Goal: Contribute content: Add original content to the website for others to see

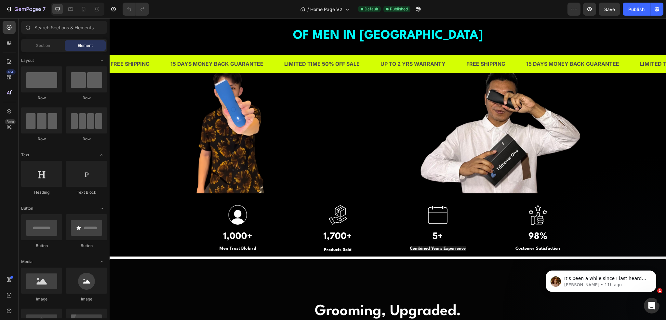
scroll to position [553, 0]
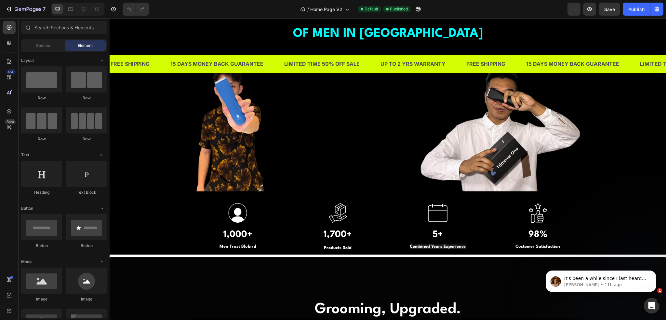
click at [365, 152] on img at bounding box center [388, 126] width 390 height 130
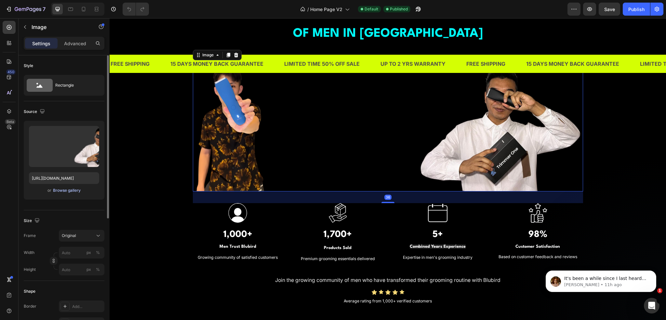
click at [64, 190] on div "Browse gallery" at bounding box center [67, 190] width 28 height 6
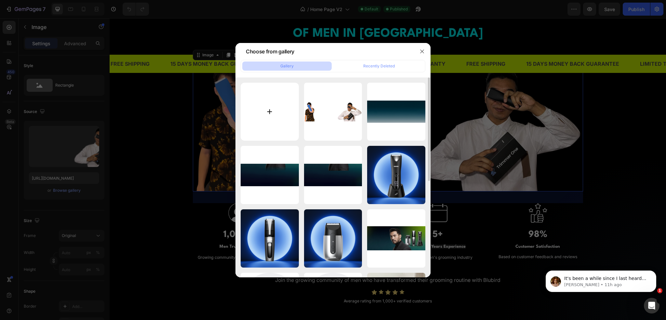
click at [264, 114] on input "file" at bounding box center [270, 112] width 58 height 58
type input "C:\fakepath\UGC banner.png"
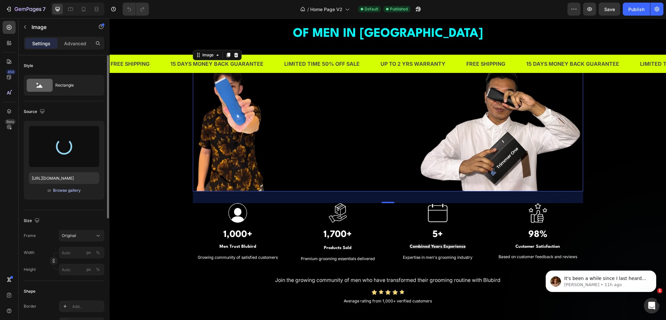
click at [65, 190] on div "Browse gallery" at bounding box center [67, 190] width 28 height 6
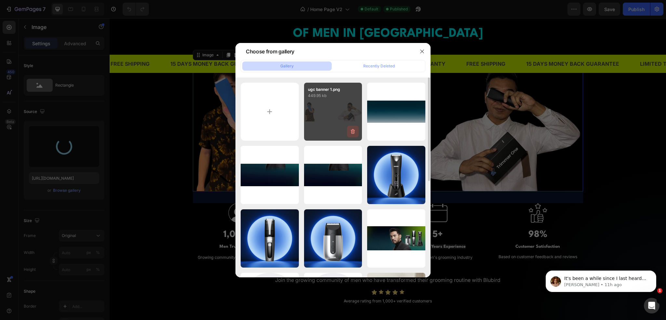
click at [351, 130] on icon "button" at bounding box center [353, 131] width 4 height 5
click at [351, 132] on div "Delete" at bounding box center [349, 133] width 12 height 6
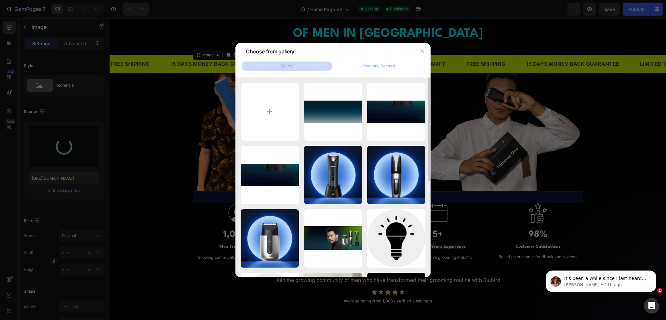
type input "[URL][DOMAIN_NAME]"
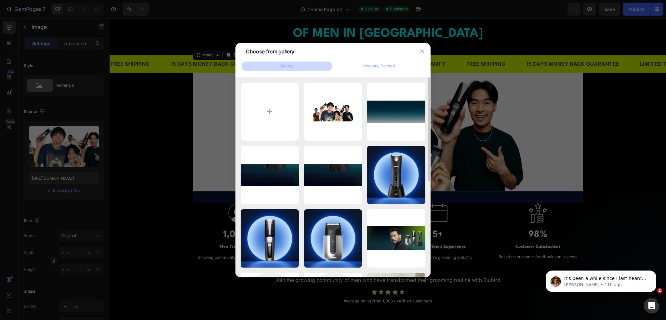
click at [591, 125] on div at bounding box center [333, 160] width 666 height 320
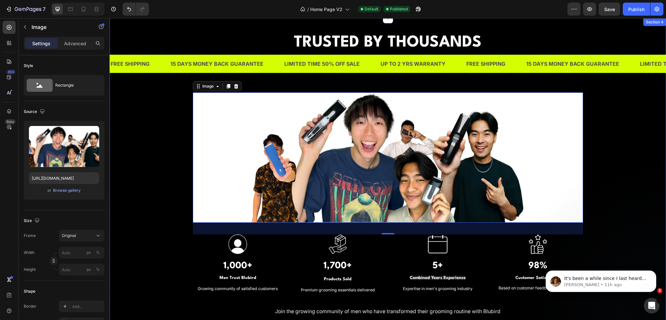
scroll to position [520, 0]
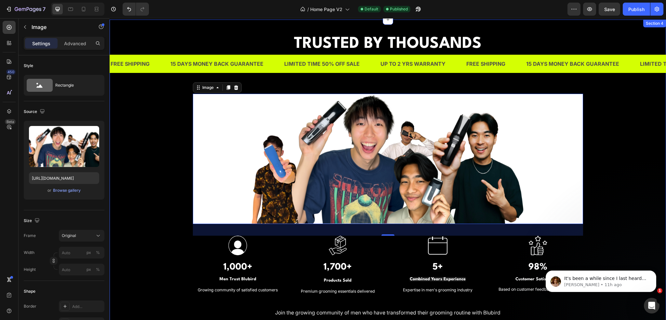
click at [600, 127] on div "TRUSTED BY THOUSANDS OF MEN IN [GEOGRAPHIC_DATA] Heading Image 36 Image 1,000+ …" at bounding box center [387, 186] width 547 height 306
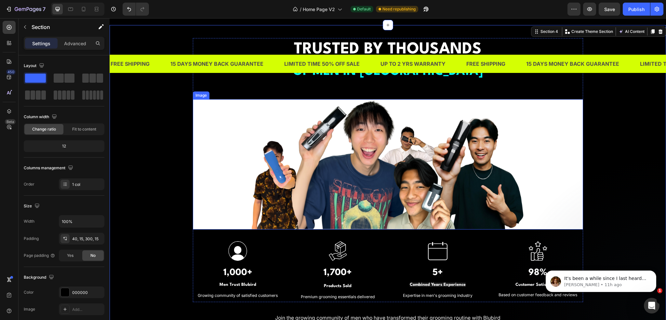
click at [193, 159] on img at bounding box center [388, 164] width 390 height 130
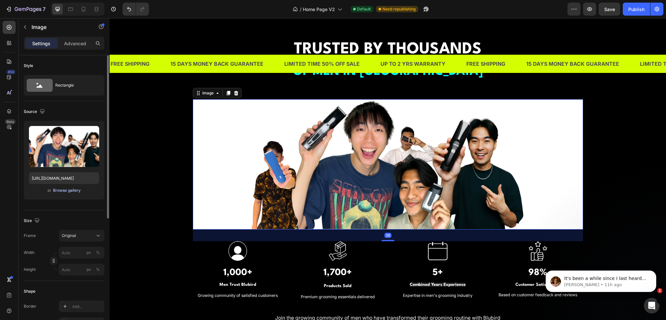
click at [59, 191] on div "Browse gallery" at bounding box center [67, 190] width 28 height 6
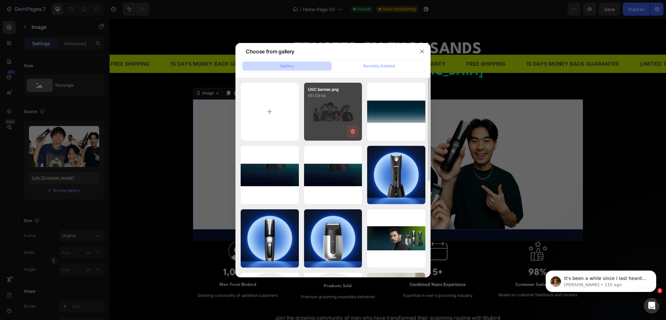
click at [353, 131] on icon "button" at bounding box center [353, 131] width 7 height 7
click at [353, 131] on div "Delete" at bounding box center [349, 133] width 12 height 6
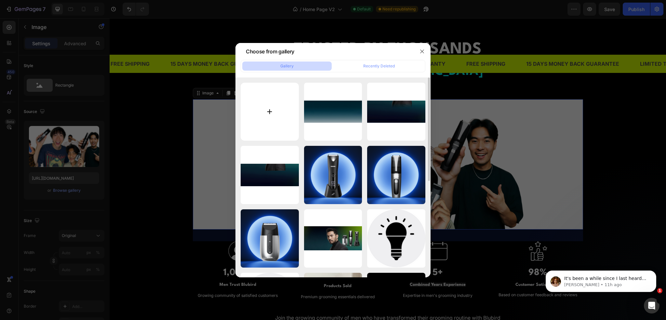
click at [278, 110] on input "file" at bounding box center [270, 112] width 58 height 58
type input "C:\fakepath\UGC banner.png"
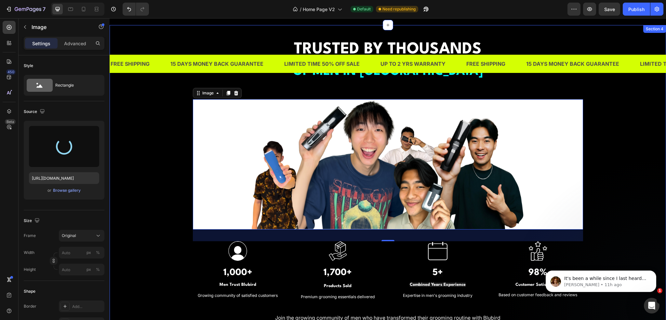
type input "[URL][DOMAIN_NAME]"
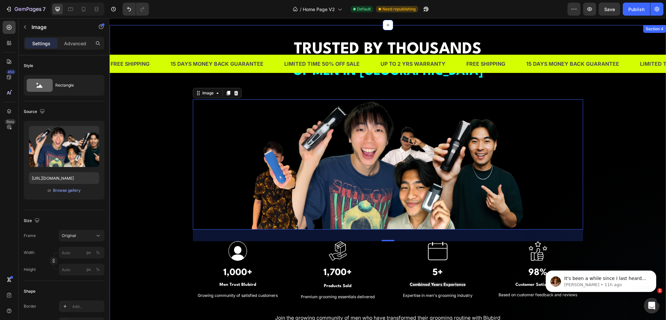
click at [615, 156] on div "TRUSTED BY THOUSANDS OF MEN IN [GEOGRAPHIC_DATA] Heading Image 36 Image 1,000+ …" at bounding box center [387, 191] width 547 height 306
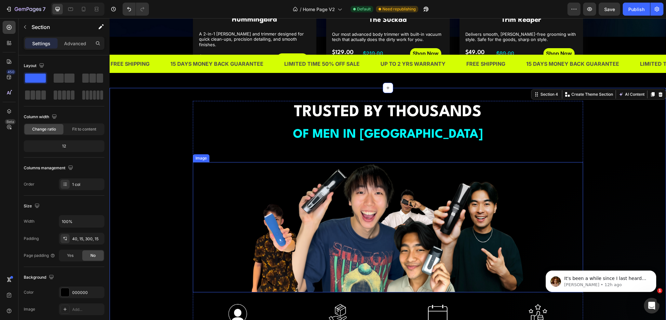
scroll to position [455, 0]
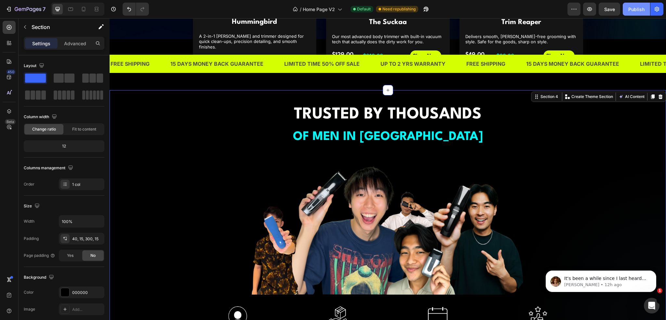
click at [635, 8] on div "Publish" at bounding box center [636, 9] width 16 height 7
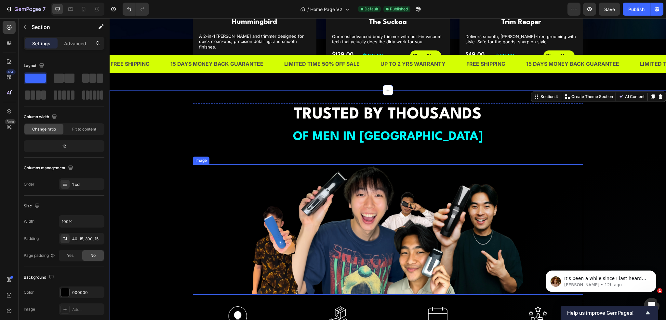
click at [332, 182] on img at bounding box center [388, 229] width 390 height 130
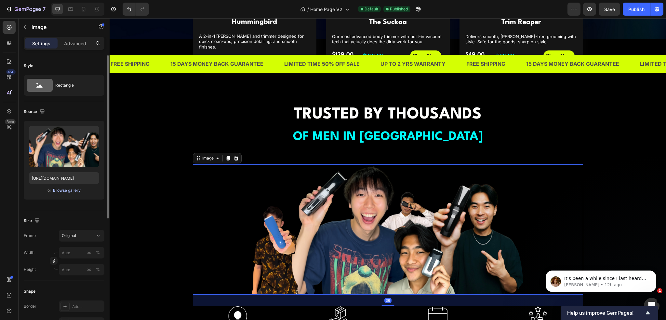
click at [76, 190] on div "Browse gallery" at bounding box center [67, 190] width 28 height 6
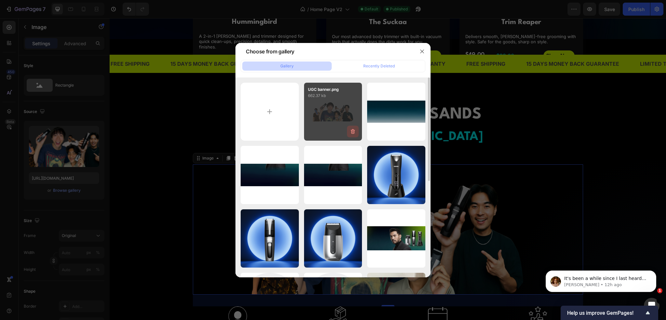
click at [354, 131] on icon "button" at bounding box center [353, 131] width 4 height 5
click at [354, 131] on div "Delete" at bounding box center [349, 133] width 12 height 6
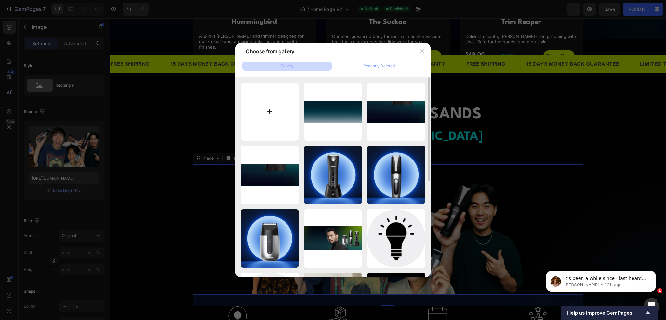
click at [262, 109] on input "file" at bounding box center [270, 112] width 58 height 58
type input "C:\fakepath\UGC banner.png"
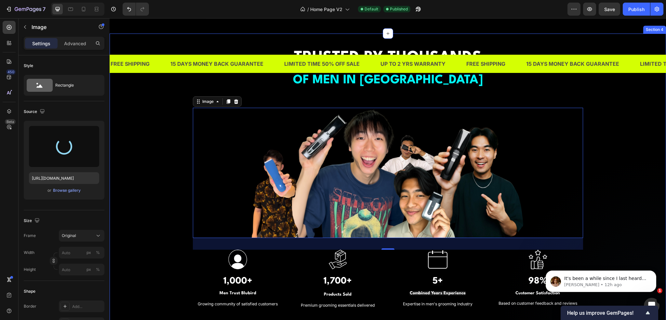
scroll to position [520, 0]
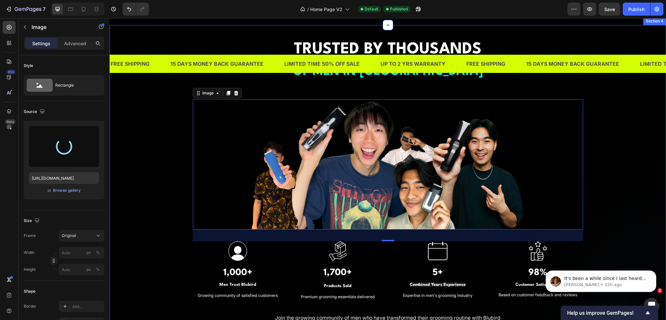
type input "[URL][DOMAIN_NAME]"
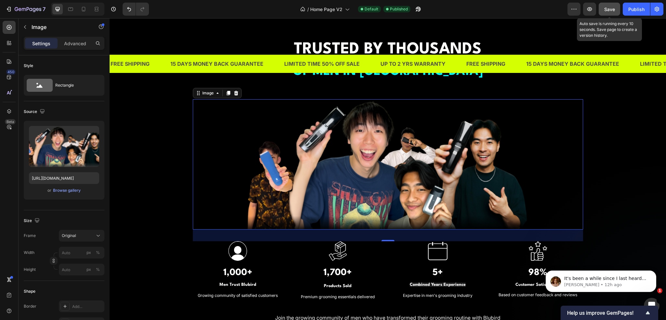
click at [606, 10] on span "Save" at bounding box center [609, 10] width 11 height 6
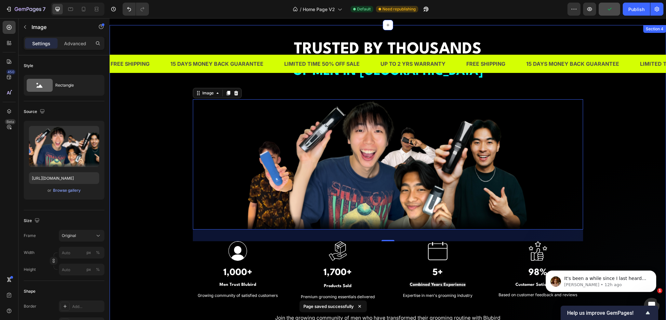
click at [626, 146] on div "TRUSTED BY THOUSANDS OF MEN IN [GEOGRAPHIC_DATA] Heading Image 36 Image 1,000+ …" at bounding box center [387, 191] width 547 height 306
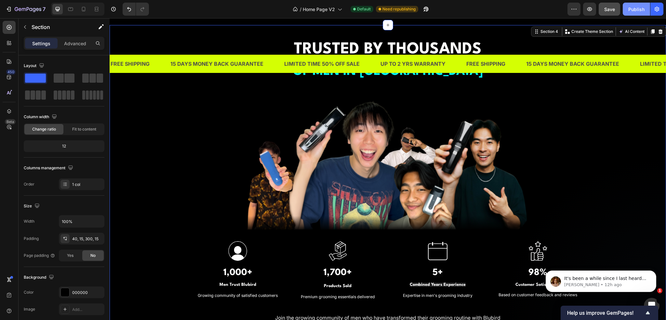
click at [627, 10] on button "Publish" at bounding box center [636, 9] width 27 height 13
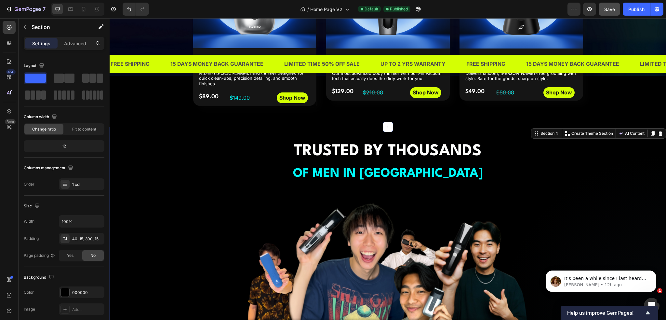
scroll to position [455, 0]
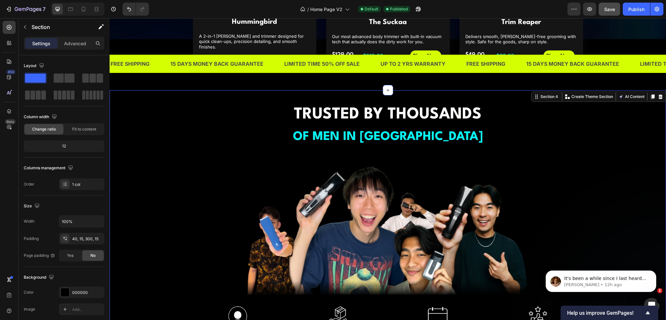
click at [617, 160] on div "TRUSTED BY THOUSANDS OF MEN IN [GEOGRAPHIC_DATA] Heading Image Image 1,000+ Hea…" at bounding box center [387, 256] width 547 height 306
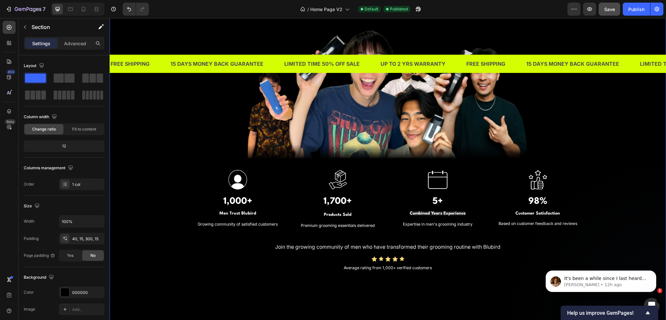
scroll to position [585, 0]
click at [617, 160] on div "TRUSTED BY THOUSANDS OF MEN IN [GEOGRAPHIC_DATA] Heading Image Image 1,000+ Hea…" at bounding box center [387, 120] width 547 height 306
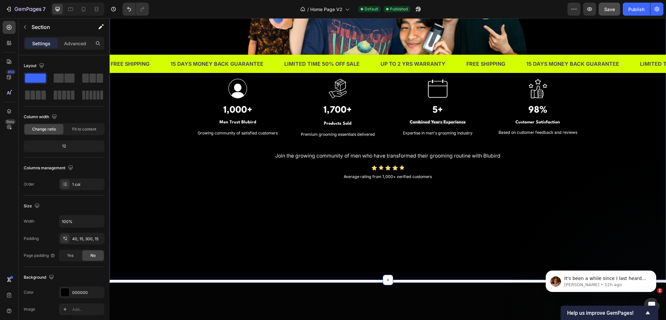
scroll to position [683, 0]
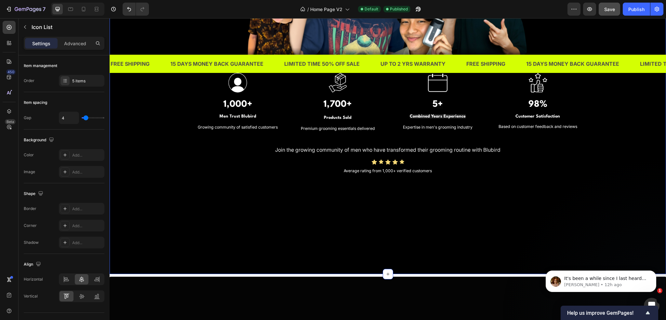
click at [617, 160] on div "Icon Icon Icon Icon Icon" at bounding box center [387, 162] width 547 height 6
click at [577, 205] on div "TRUSTED BY THOUSANDS OF MEN IN [GEOGRAPHIC_DATA] Heading Image Image 1,000+ Hea…" at bounding box center [388, 65] width 556 height 417
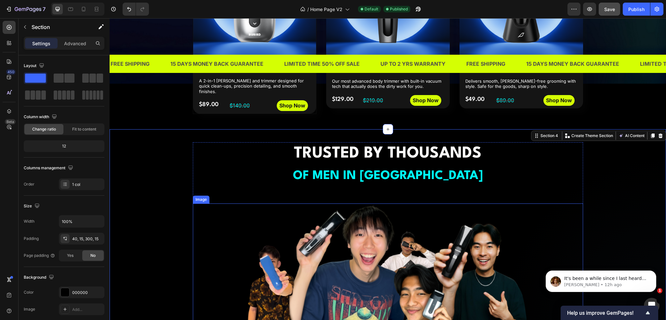
scroll to position [455, 0]
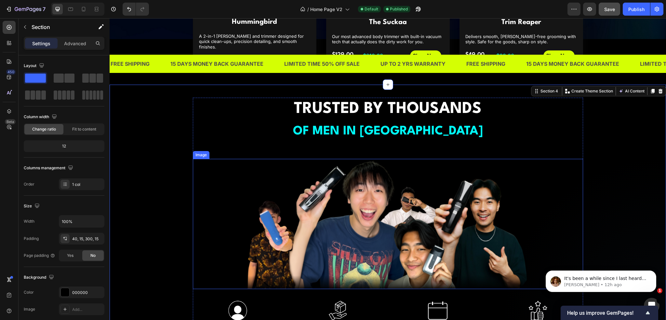
click at [528, 235] on img at bounding box center [388, 224] width 390 height 130
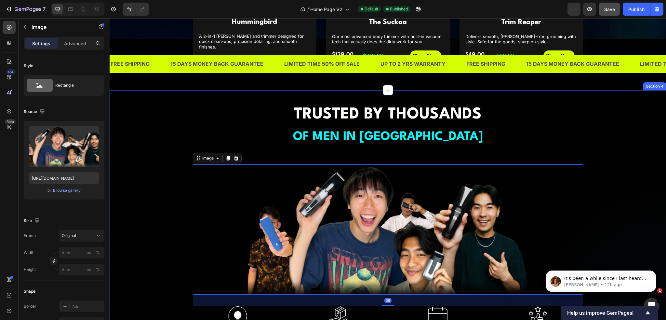
click at [611, 224] on div "TRUSTED BY THOUSANDS OF MEN IN [GEOGRAPHIC_DATA] Heading Image 36 Image 1,000+ …" at bounding box center [387, 256] width 547 height 306
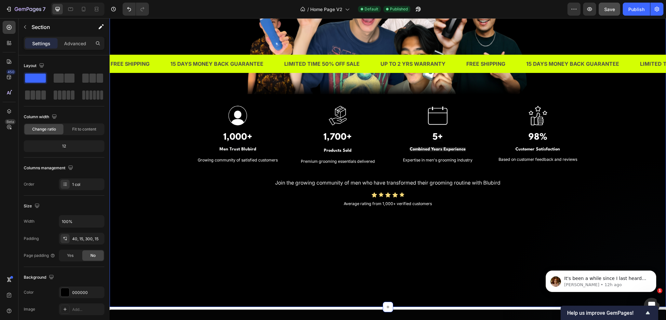
scroll to position [650, 0]
click at [75, 44] on p "Advanced" at bounding box center [75, 43] width 22 height 7
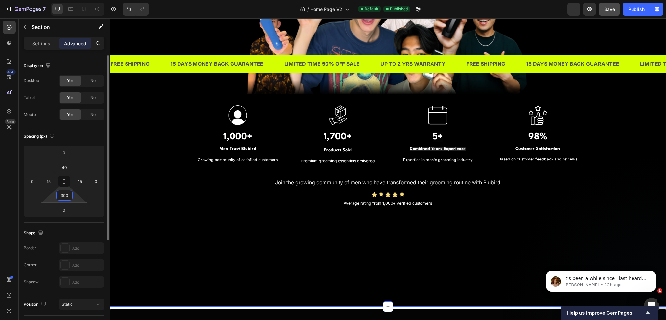
click at [70, 198] on input "300" at bounding box center [64, 195] width 13 height 10
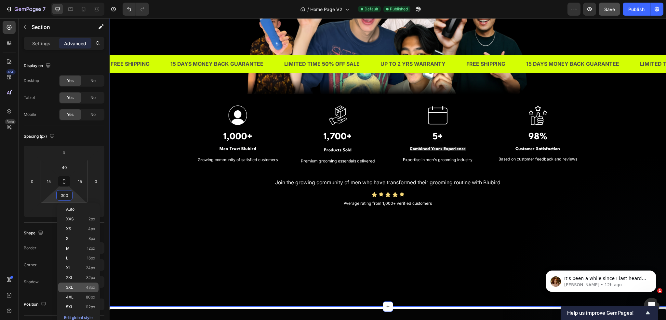
click at [90, 289] on span "48px" at bounding box center [90, 287] width 9 height 5
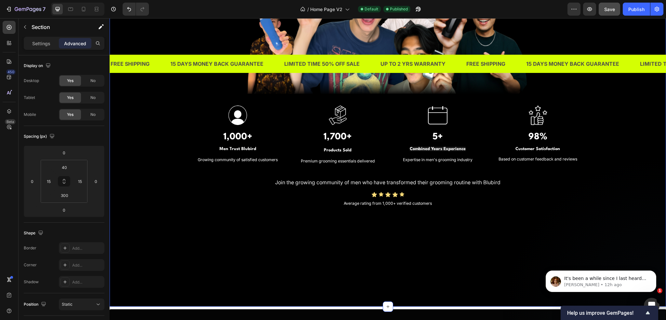
type input "48"
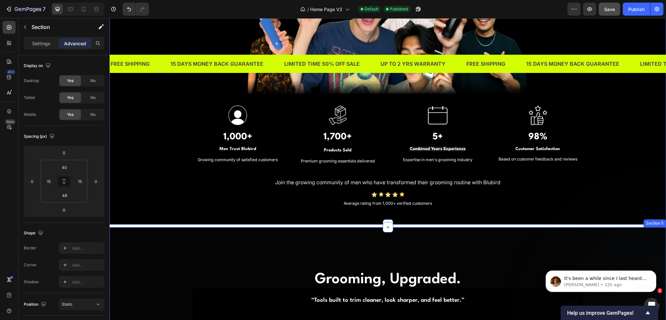
click at [131, 187] on div "Join the growing community of men who have transformed their grooming routine w…" at bounding box center [387, 182] width 547 height 11
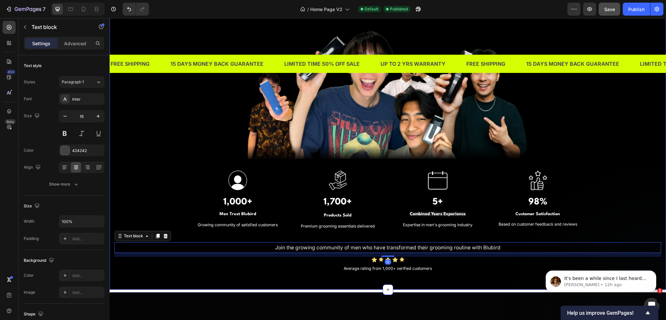
click at [130, 169] on div "TRUSTED BY THOUSANDS OF MEN IN [GEOGRAPHIC_DATA] Heading Image Image 1,000+ Hea…" at bounding box center [387, 120] width 547 height 306
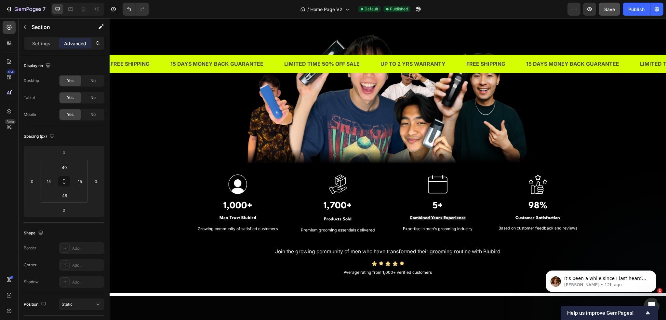
scroll to position [520, 0]
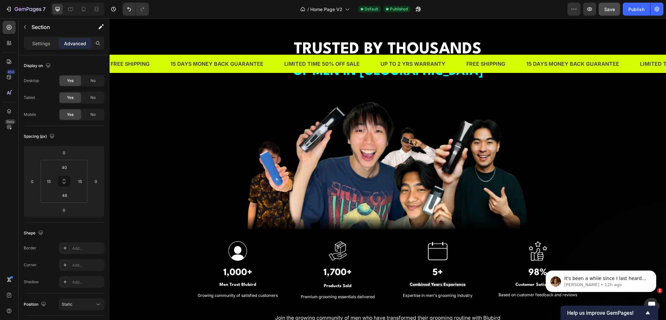
click at [597, 163] on div "TRUSTED BY THOUSANDS OF MEN IN [GEOGRAPHIC_DATA] Heading Image Image 1,000+ Hea…" at bounding box center [387, 191] width 547 height 306
click at [638, 10] on div "Publish" at bounding box center [636, 9] width 16 height 7
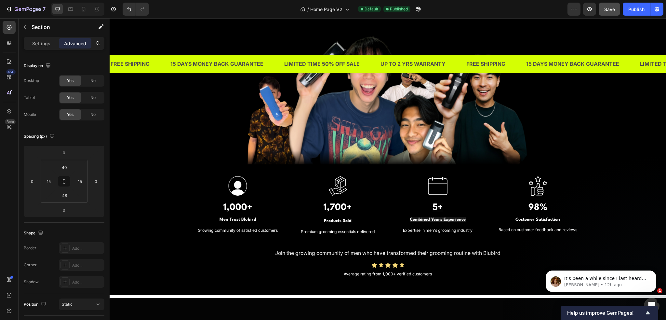
scroll to position [585, 0]
